Goal: Task Accomplishment & Management: Use online tool/utility

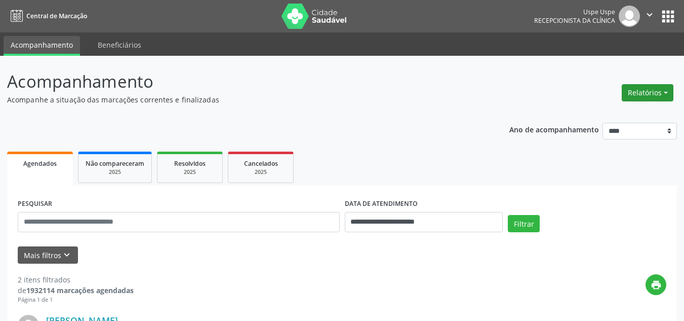
click at [652, 90] on button "Relatórios" at bounding box center [648, 92] width 52 height 17
click at [621, 114] on link "Agendamentos" at bounding box center [618, 114] width 109 height 14
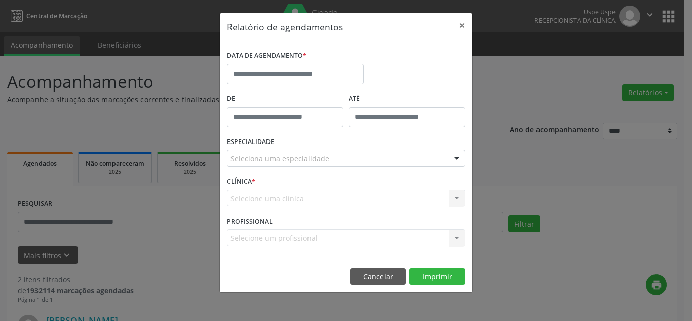
click at [280, 63] on label "DATA DE AGENDAMENTO *" at bounding box center [267, 56] width 80 height 16
click at [277, 74] on input "text" at bounding box center [295, 74] width 137 height 20
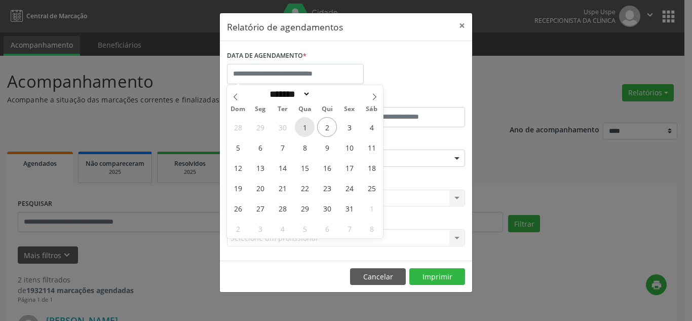
click at [301, 128] on span "1" at bounding box center [305, 127] width 20 height 20
type input "**********"
click at [301, 128] on span "1" at bounding box center [305, 127] width 20 height 20
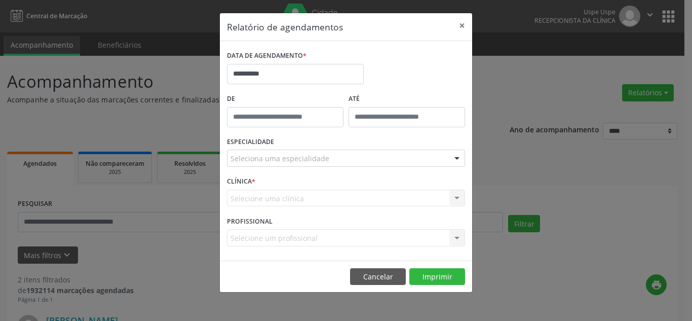
click at [339, 160] on div "Seleciona uma especialidade" at bounding box center [346, 157] width 238 height 17
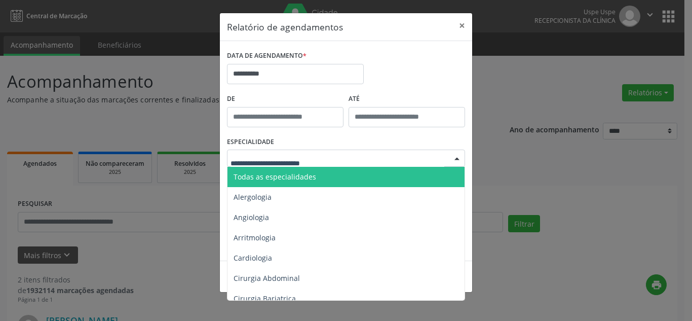
click at [348, 176] on span "Todas as especialidades" at bounding box center [346, 177] width 239 height 20
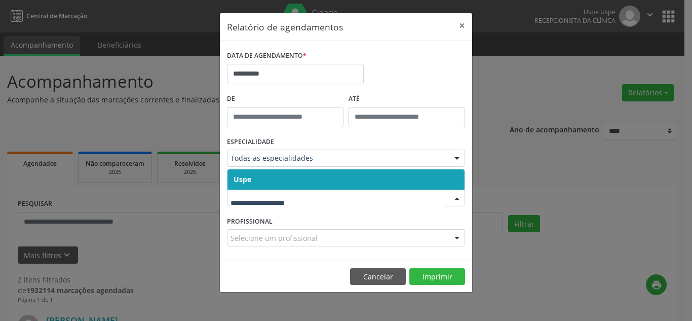
click at [418, 176] on span "Uspe" at bounding box center [345, 179] width 237 height 20
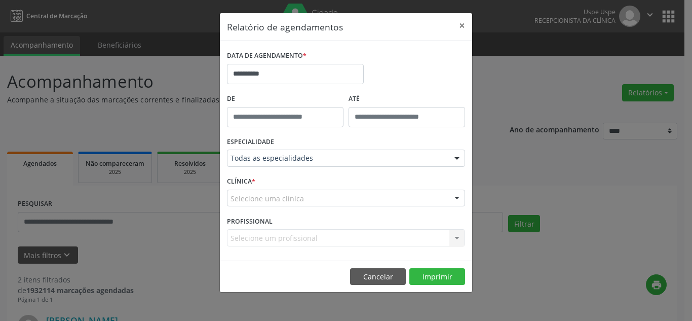
click at [411, 200] on div "Selecione uma clínica" at bounding box center [346, 197] width 238 height 17
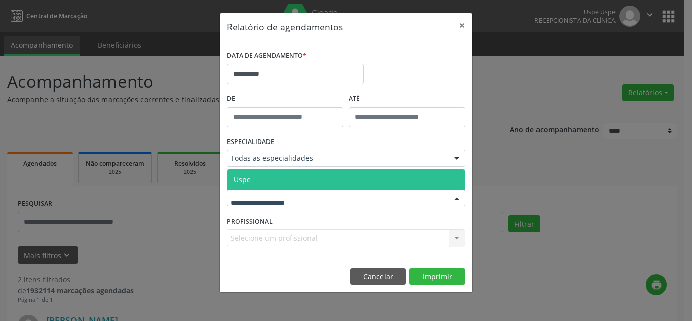
click at [401, 177] on span "Uspe" at bounding box center [345, 179] width 237 height 20
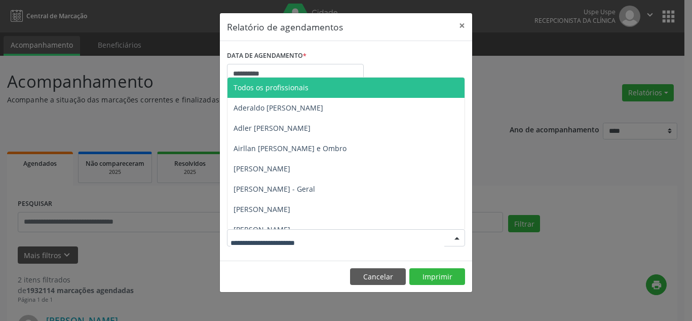
click at [319, 235] on div at bounding box center [346, 237] width 238 height 17
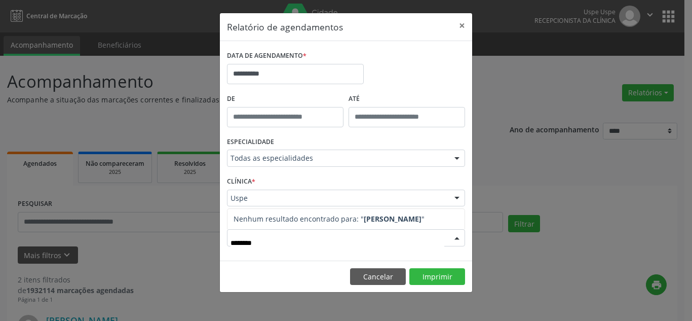
type input "******"
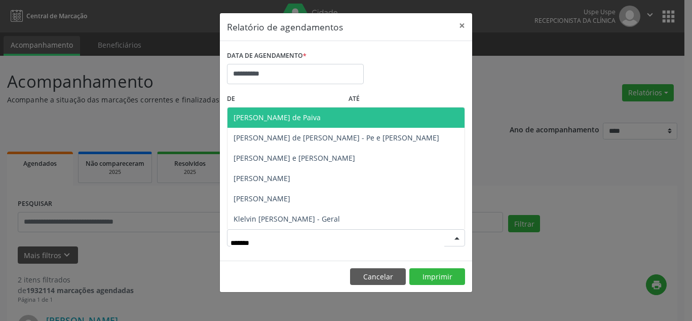
click at [287, 115] on span "[PERSON_NAME] de Paiva" at bounding box center [276, 117] width 87 height 10
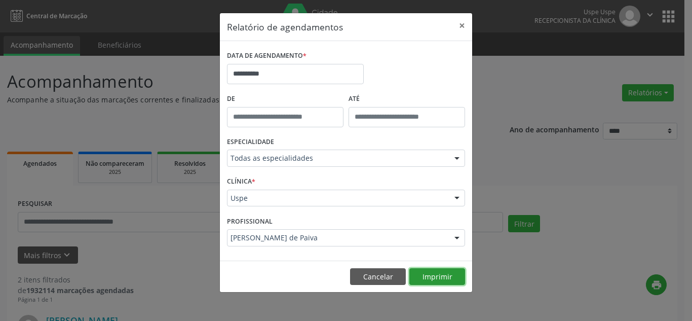
click at [433, 275] on button "Imprimir" at bounding box center [437, 276] width 56 height 17
